Goal: Task Accomplishment & Management: Manage account settings

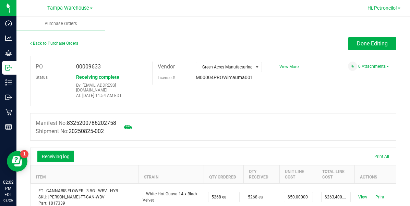
click at [381, 5] on span "Hi, Petroneilo!" at bounding box center [383, 7] width 30 height 5
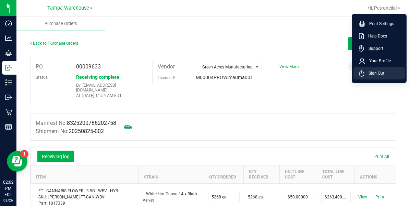
click at [364, 77] on li "Sign Out" at bounding box center [379, 73] width 51 height 12
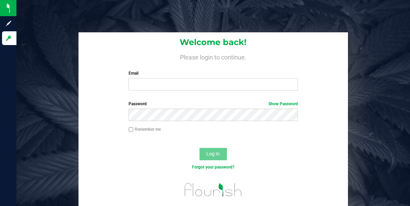
click at [162, 75] on label "Email" at bounding box center [213, 73] width 169 height 6
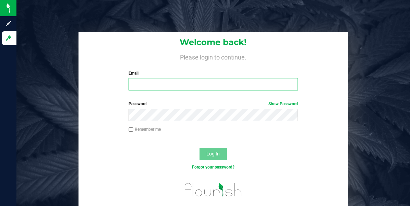
click at [162, 78] on input "Email" at bounding box center [213, 84] width 169 height 12
type input "[EMAIL_ADDRESS][DOMAIN_NAME]"
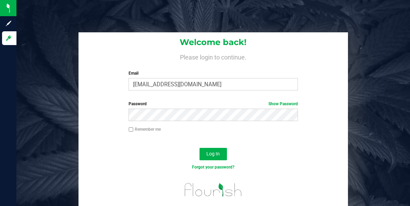
click at [277, 106] on span "Show Password" at bounding box center [284, 104] width 30 height 6
click at [271, 103] on link "Show Password" at bounding box center [284, 103] width 30 height 5
click at [271, 103] on link "Hide Password" at bounding box center [284, 103] width 27 height 5
click at [282, 106] on span "Show Password" at bounding box center [284, 104] width 30 height 6
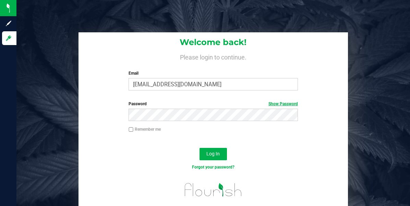
click at [283, 104] on link "Show Password" at bounding box center [284, 103] width 30 height 5
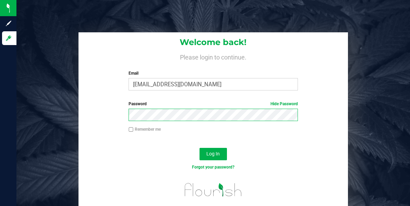
click at [200, 148] on button "Log In" at bounding box center [213, 154] width 27 height 12
